Goal: Transaction & Acquisition: Purchase product/service

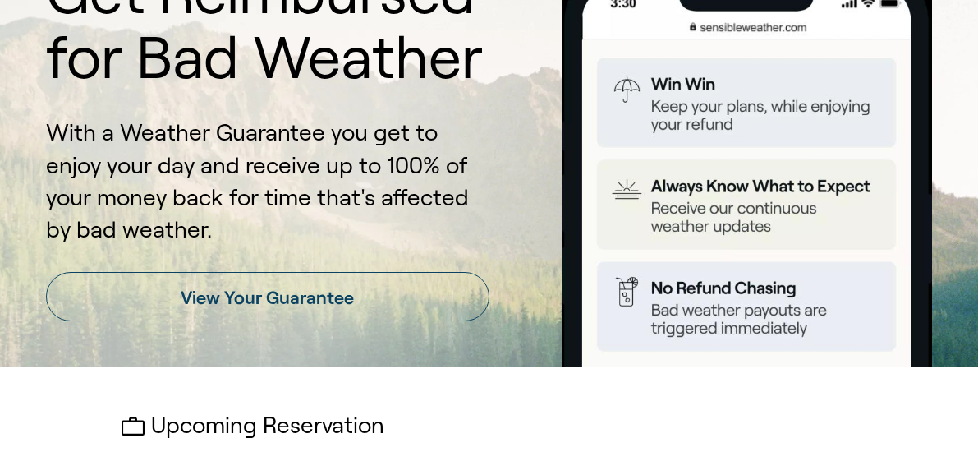
click at [327, 304] on link "View Your Guarantee" at bounding box center [268, 296] width 444 height 49
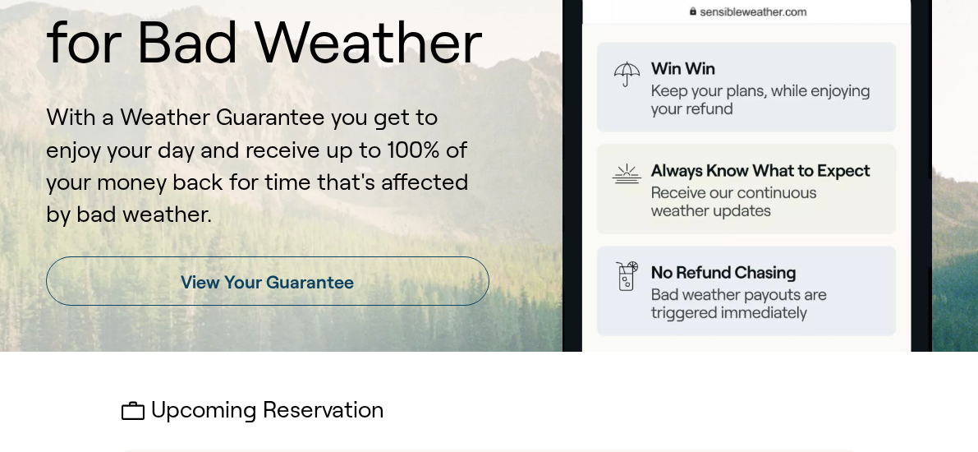
scroll to position [167, 0]
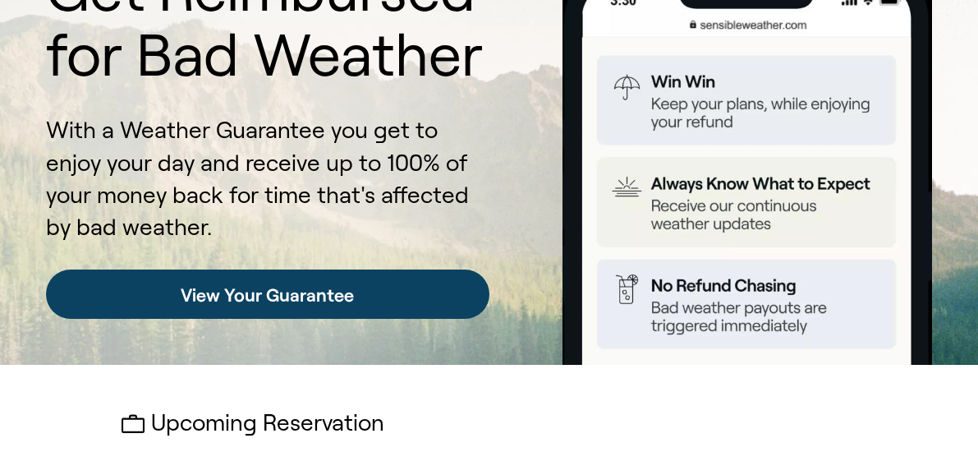
click at [287, 287] on link "View Your Guarantee" at bounding box center [268, 293] width 444 height 49
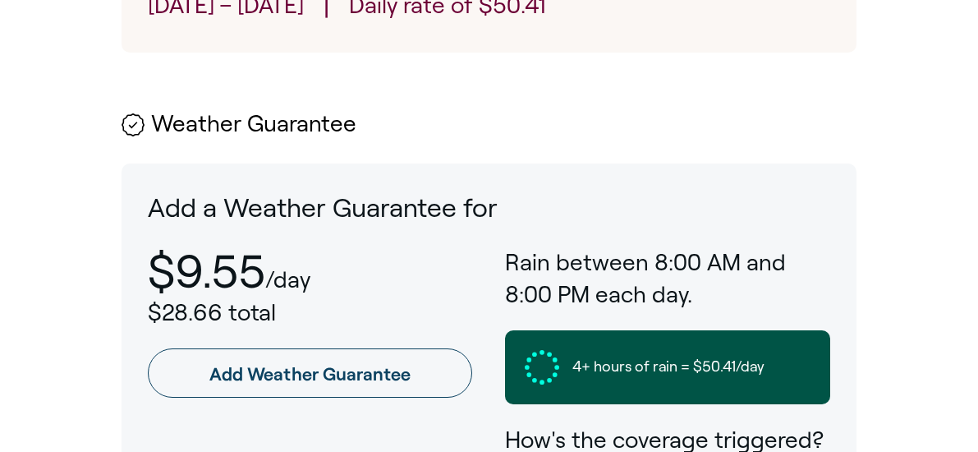
scroll to position [824, 0]
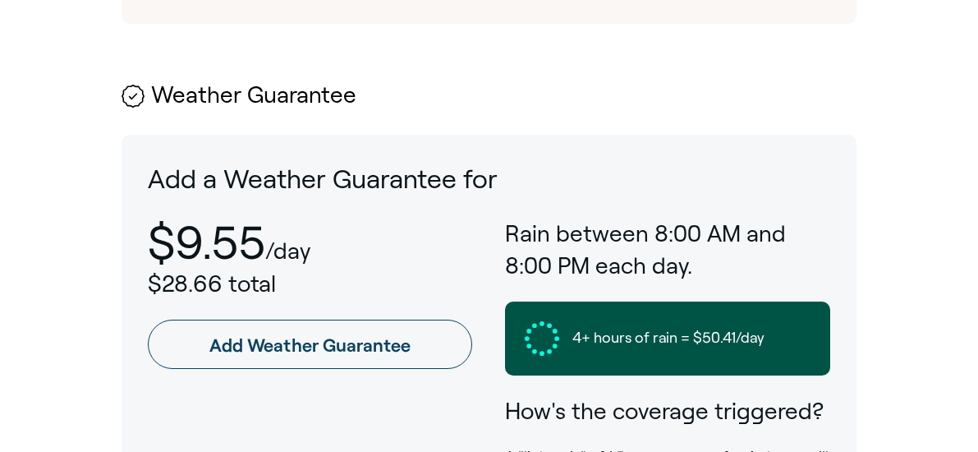
click at [582, 344] on span "4+ hours of rain = $50.41/day" at bounding box center [669, 338] width 192 height 21
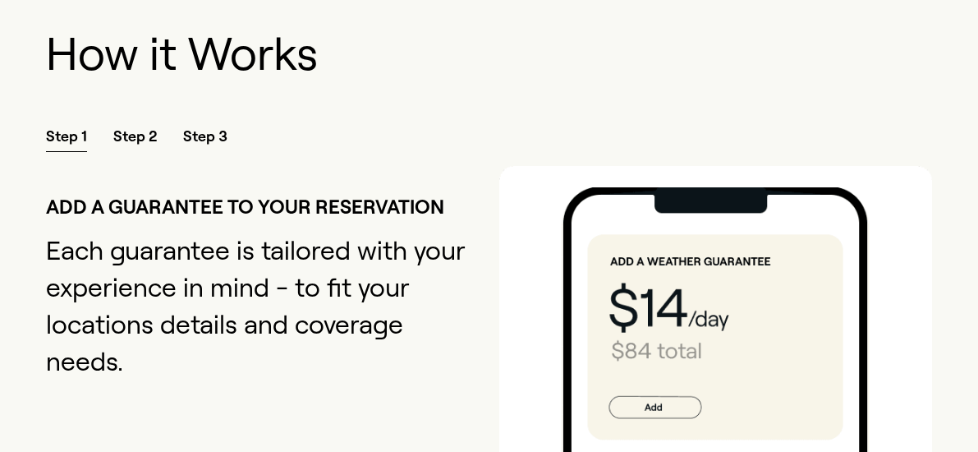
scroll to position [1727, 0]
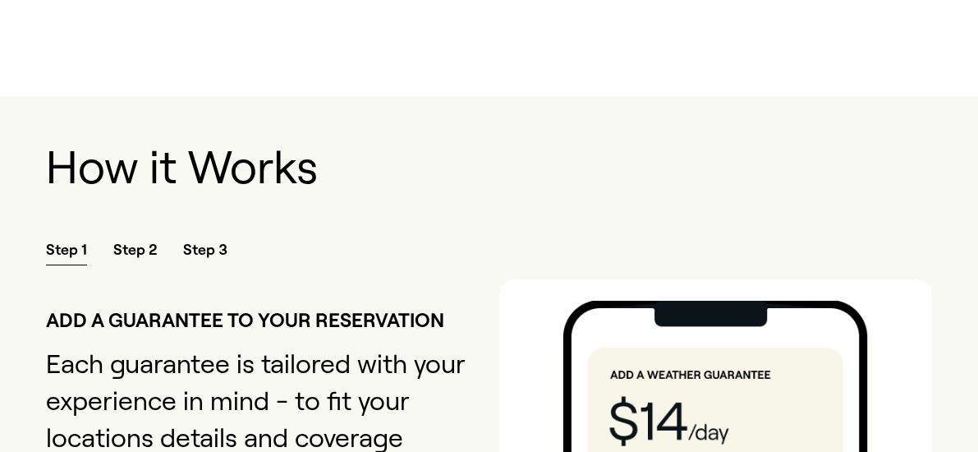
drag, startPoint x: 108, startPoint y: 259, endPoint x: 134, endPoint y: 269, distance: 27.6
click at [126, 267] on div "Step 1 Step 2 Step 3" at bounding box center [489, 259] width 886 height 40
click at [134, 265] on span "Step 2" at bounding box center [135, 252] width 44 height 25
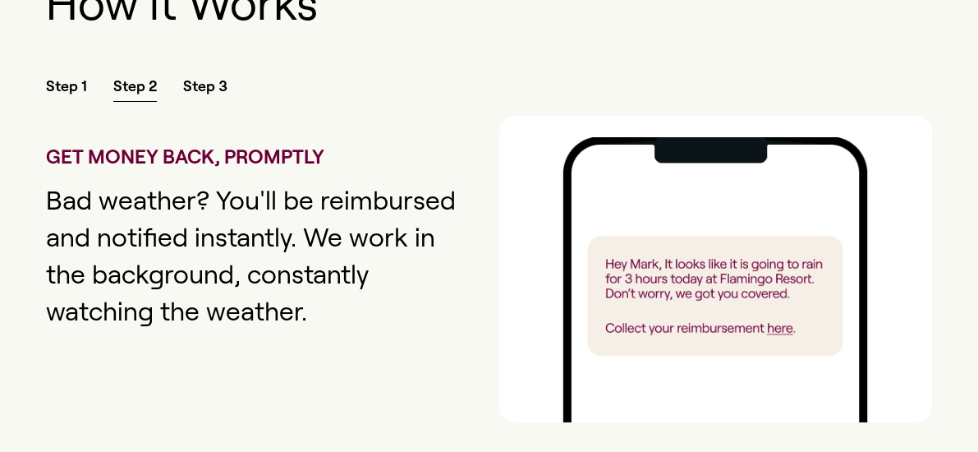
scroll to position [1892, 0]
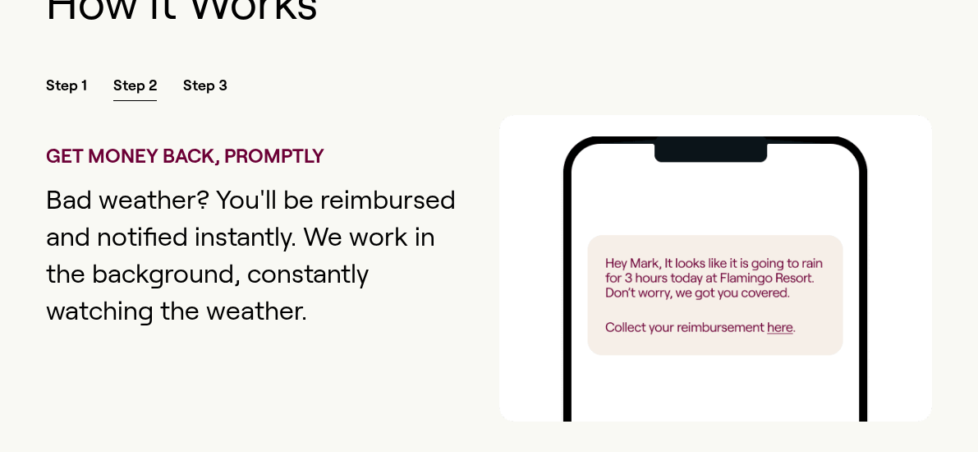
click at [214, 101] on span "Step 3" at bounding box center [205, 88] width 44 height 25
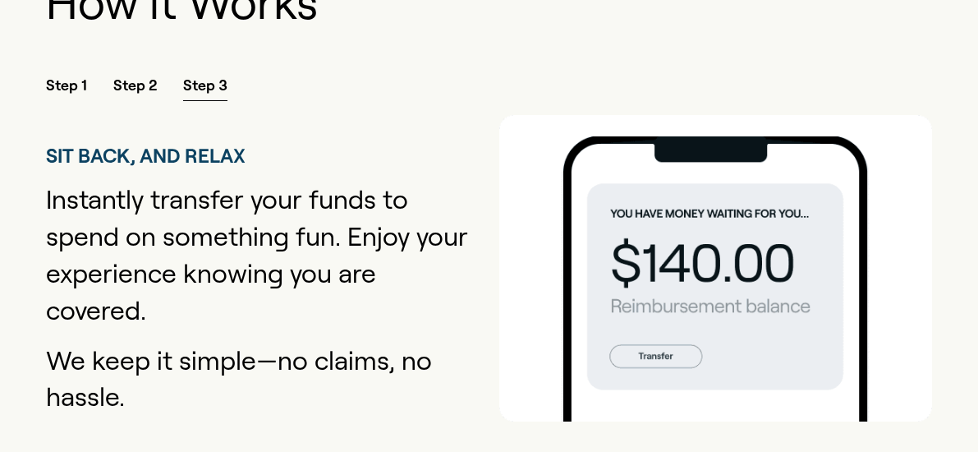
scroll to position [1645, 0]
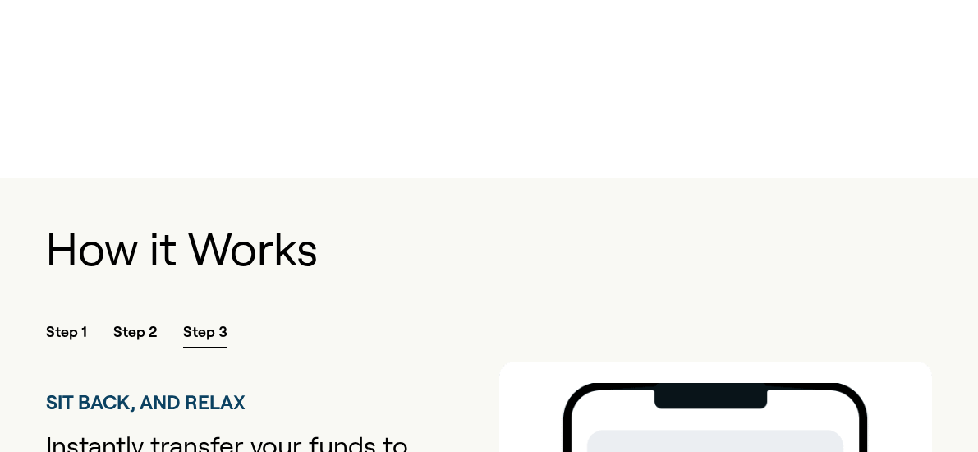
click at [75, 344] on span "Step 1" at bounding box center [66, 334] width 41 height 25
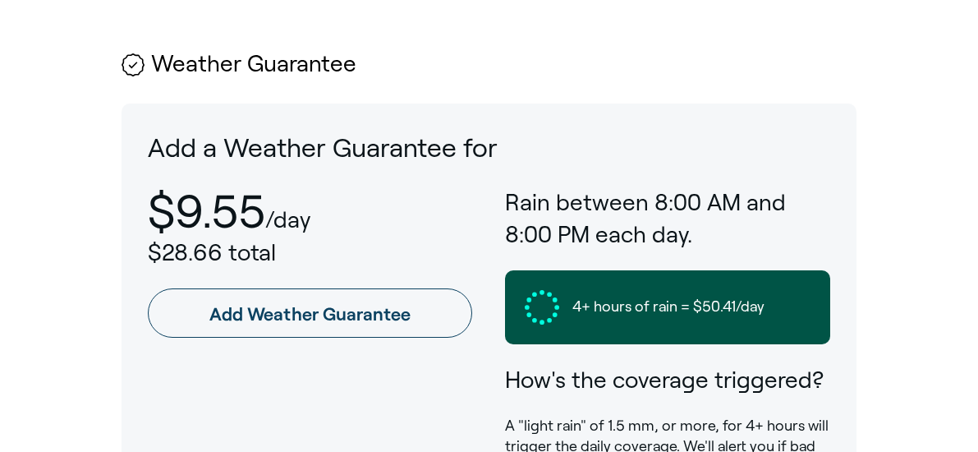
scroll to position [824, 0]
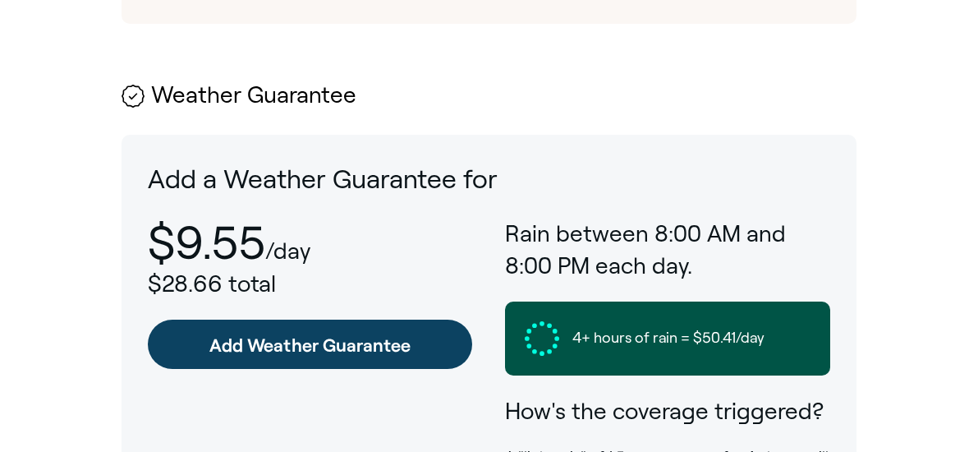
click at [273, 336] on link "Add Weather Guarantee" at bounding box center [310, 344] width 325 height 49
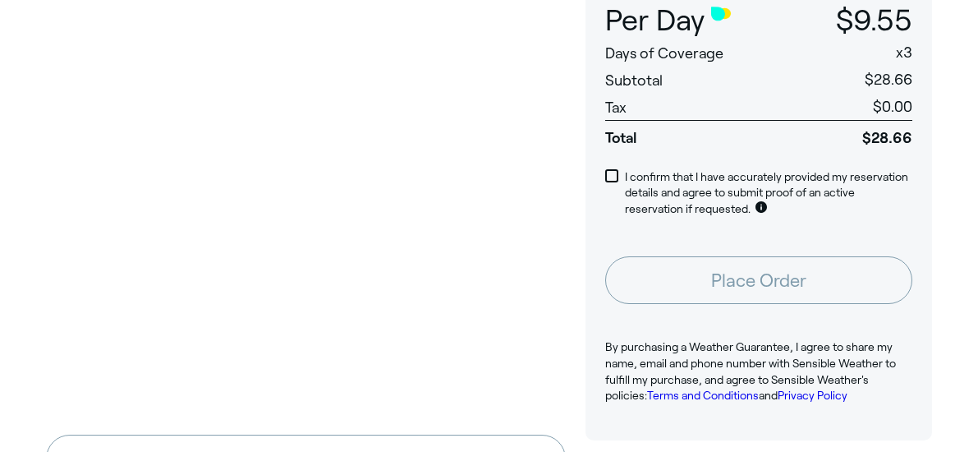
scroll to position [246, 0]
